Goal: Transaction & Acquisition: Purchase product/service

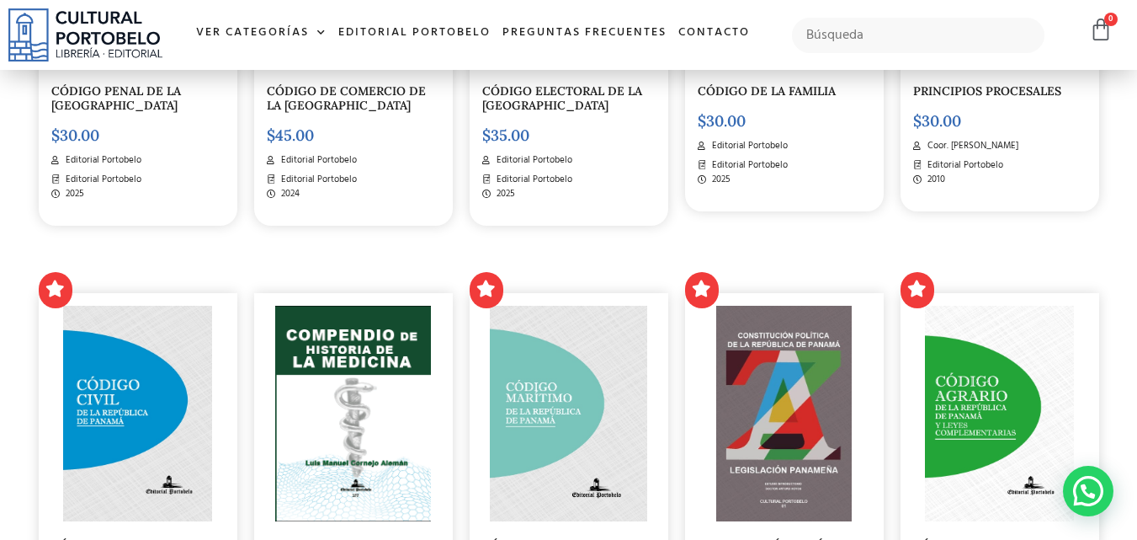
scroll to position [1515, 0]
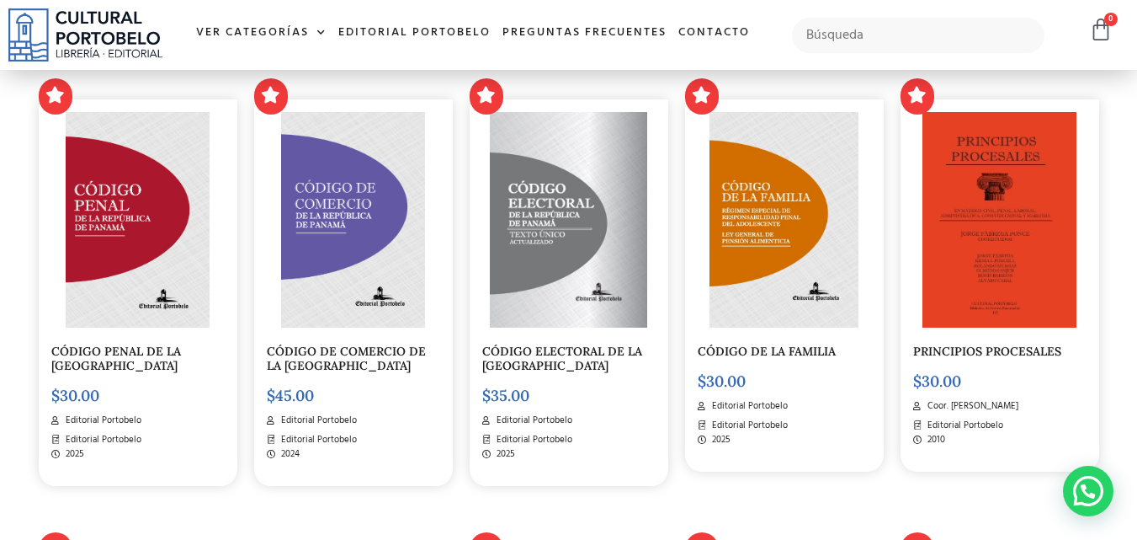
click at [118, 253] on img at bounding box center [138, 219] width 144 height 215
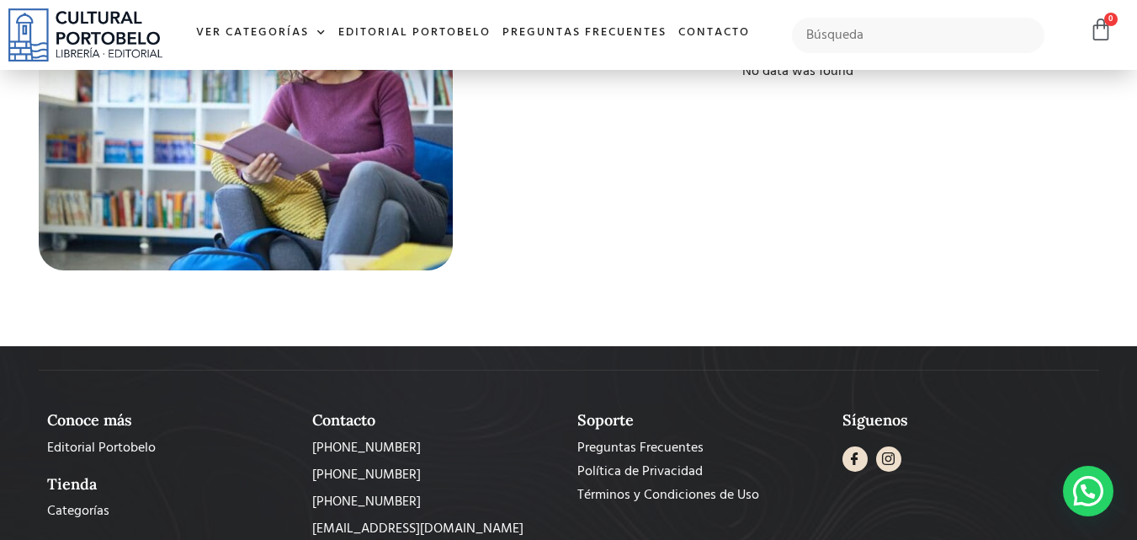
scroll to position [5629, 0]
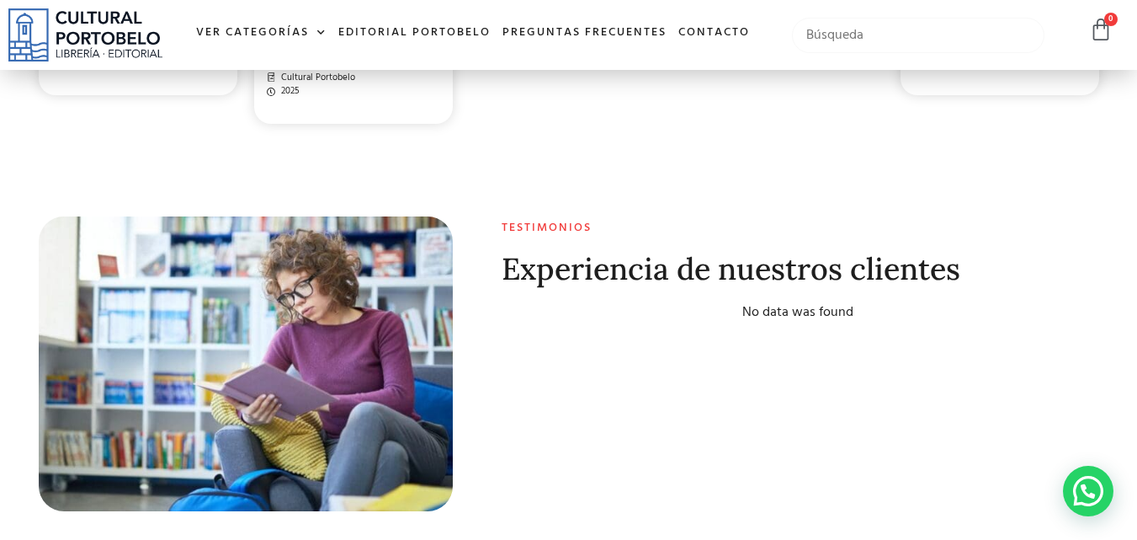
click at [823, 33] on input "text" at bounding box center [918, 35] width 253 height 35
type input "codigo penal"
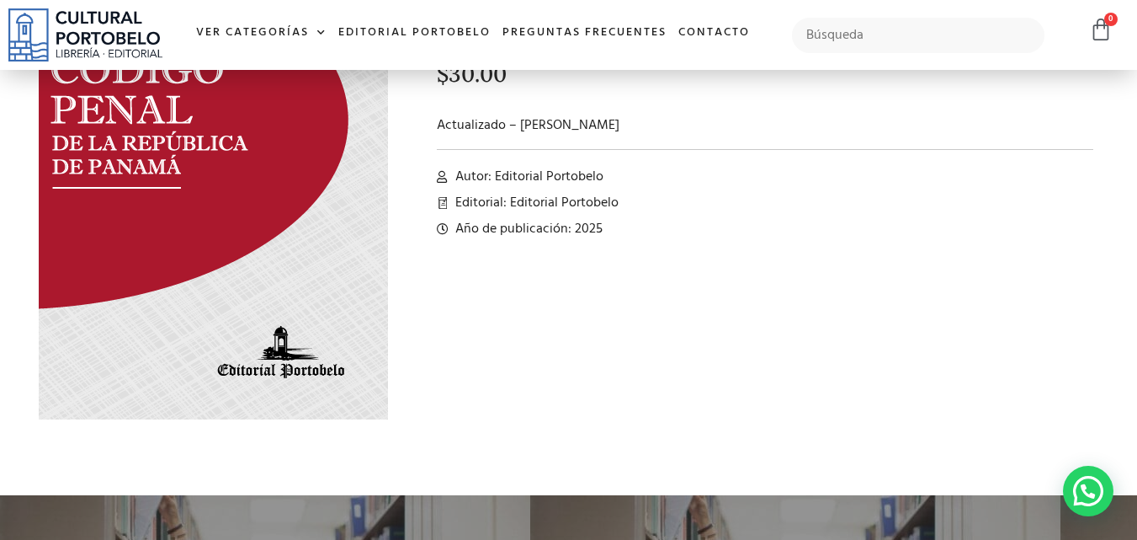
scroll to position [673, 0]
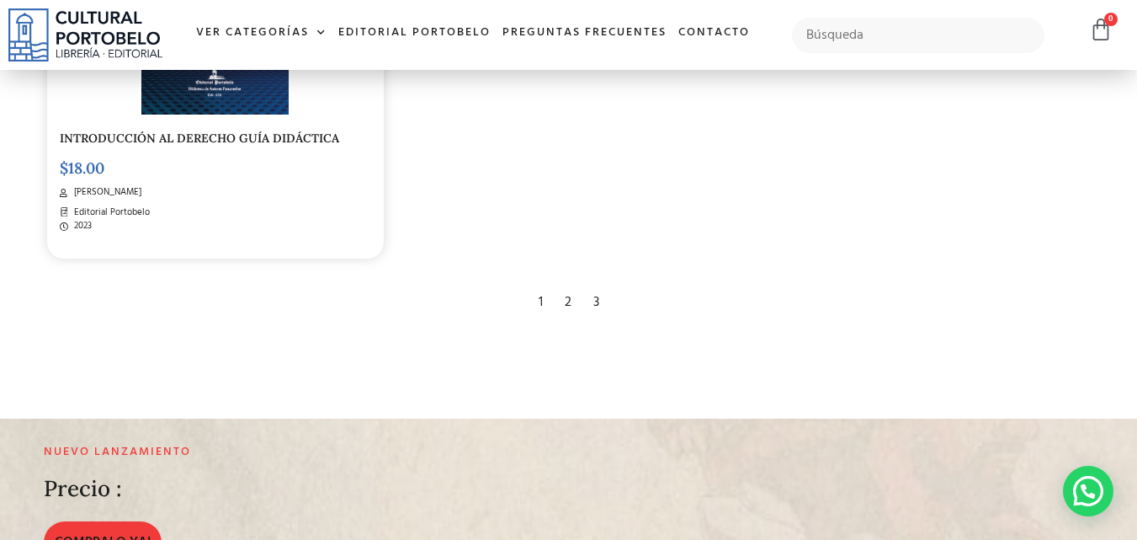
scroll to position [2694, 0]
